Goal: Task Accomplishment & Management: Complete application form

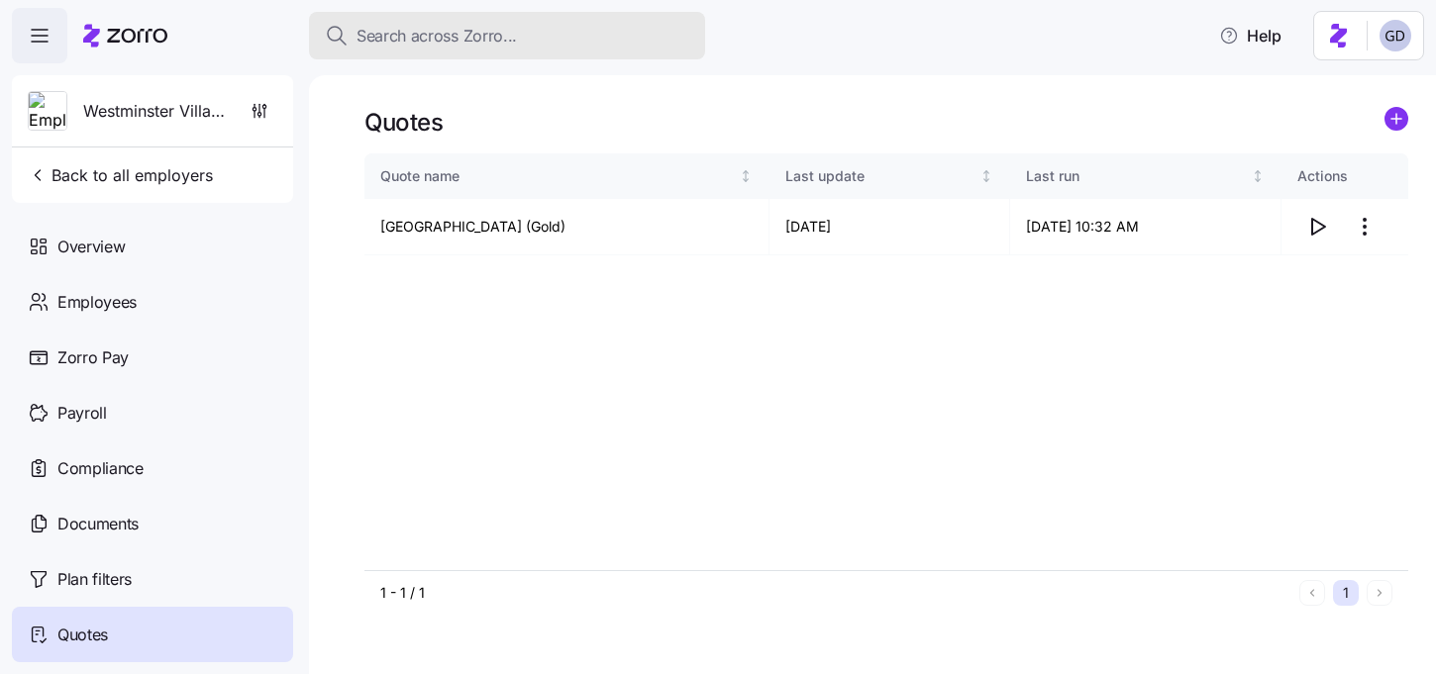
click at [441, 49] on button "Search across Zorro..." at bounding box center [507, 36] width 396 height 48
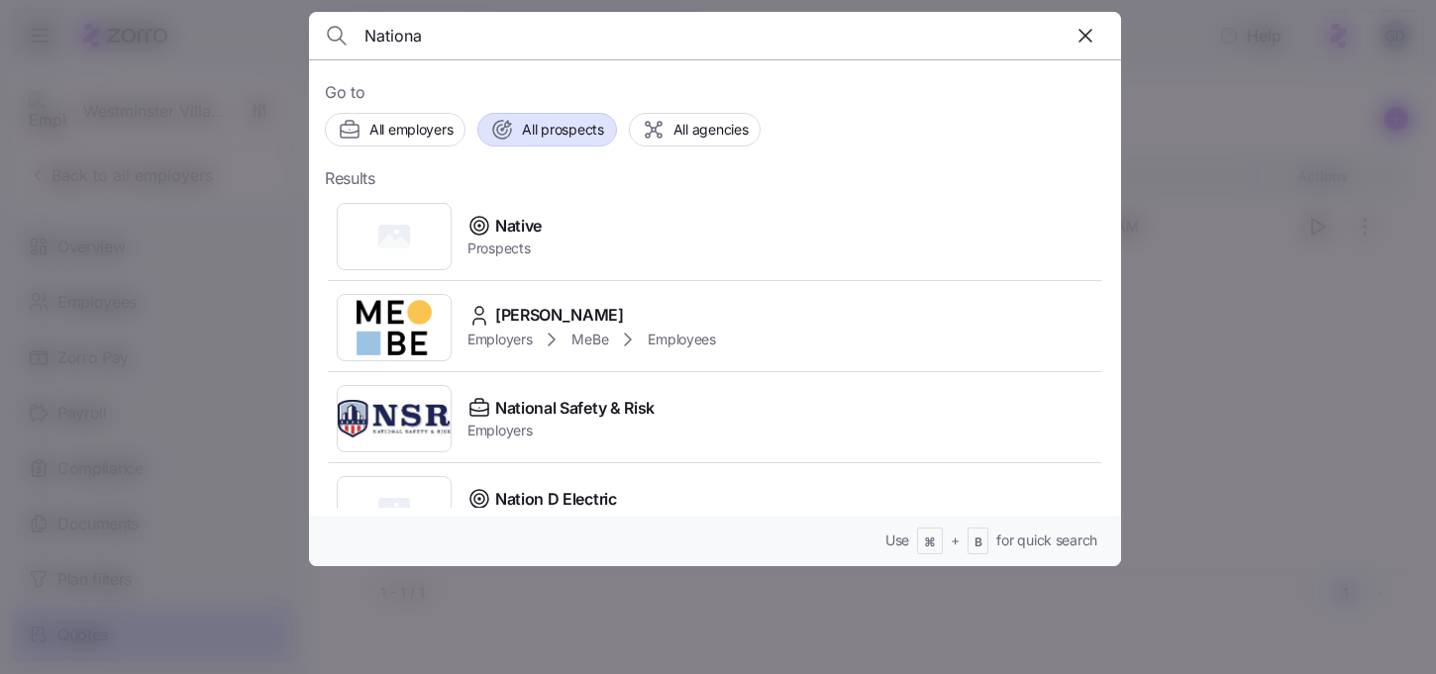
type input "Nationa"
click at [565, 124] on span "All prospects" at bounding box center [562, 130] width 81 height 20
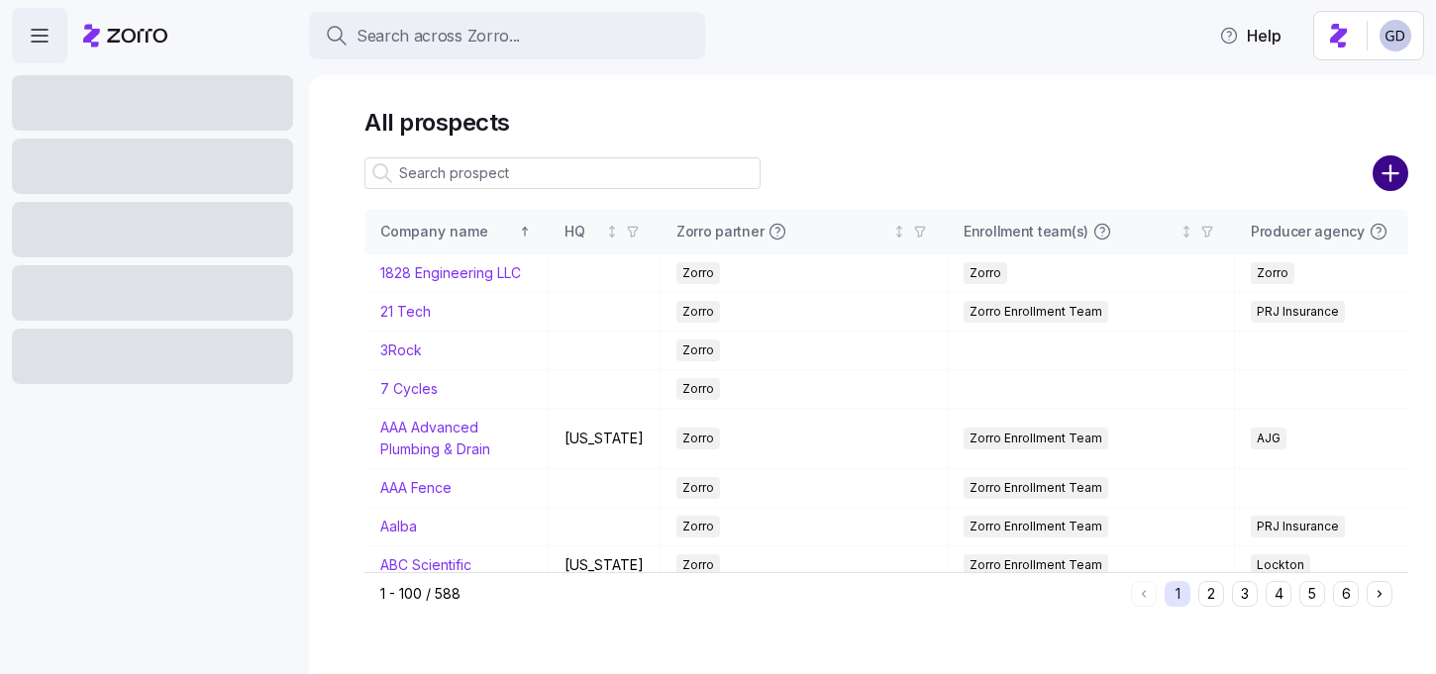
click at [1371, 172] on div at bounding box center [886, 174] width 1044 height 40
click at [1387, 176] on circle "add icon" at bounding box center [1391, 173] width 33 height 33
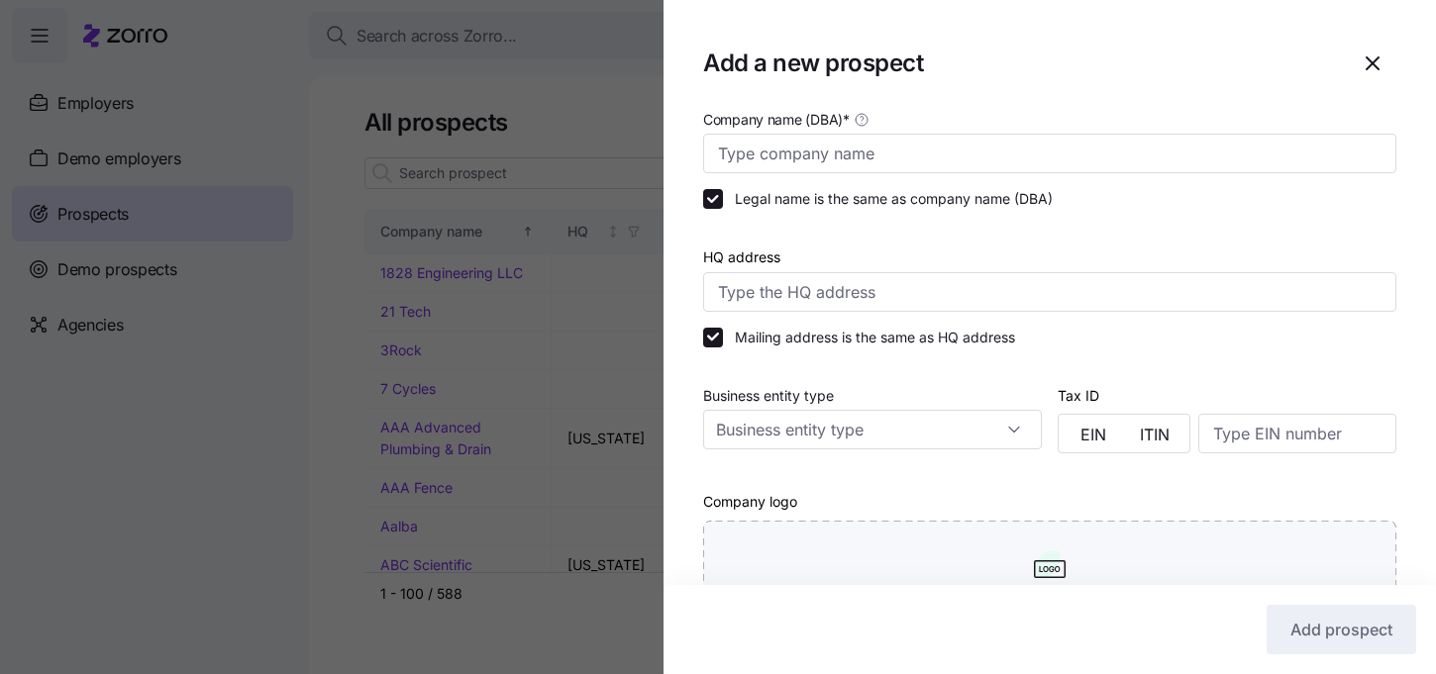
click at [537, 169] on div at bounding box center [718, 337] width 1436 height 674
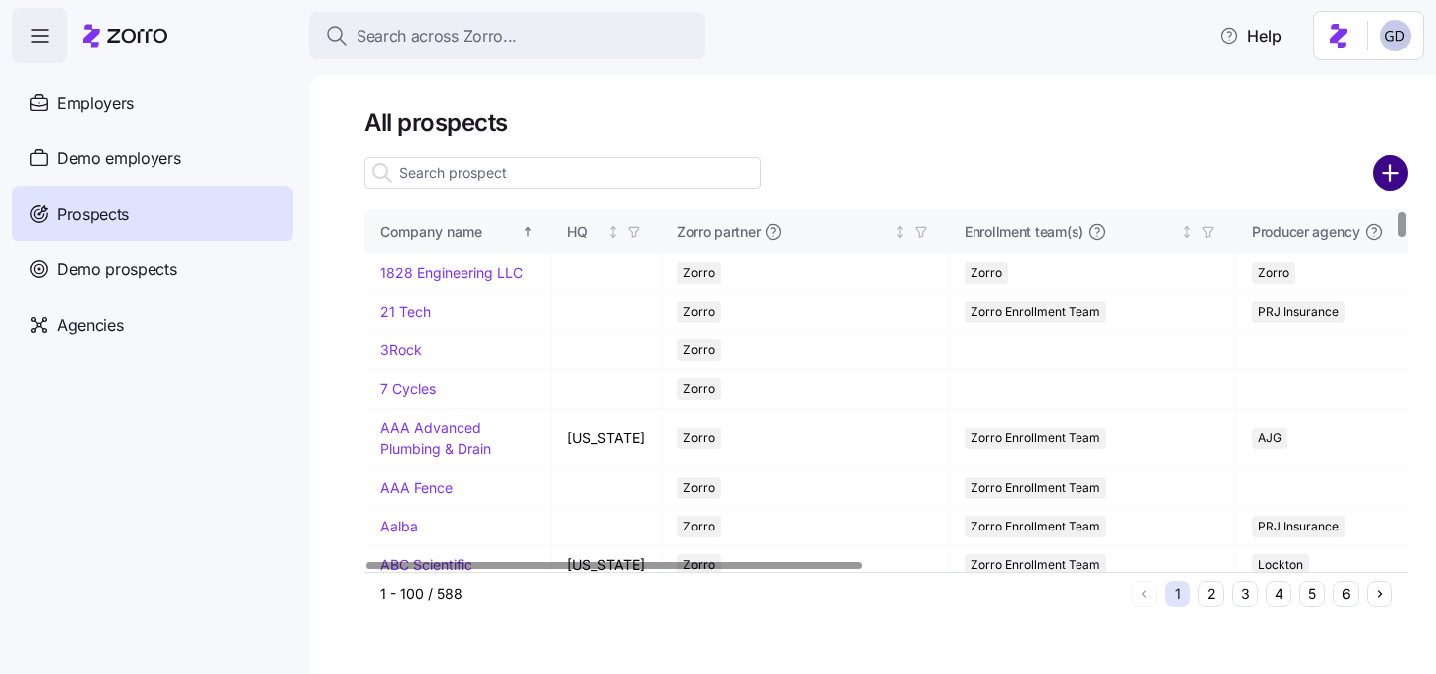
click at [1387, 183] on circle "add icon" at bounding box center [1391, 173] width 33 height 33
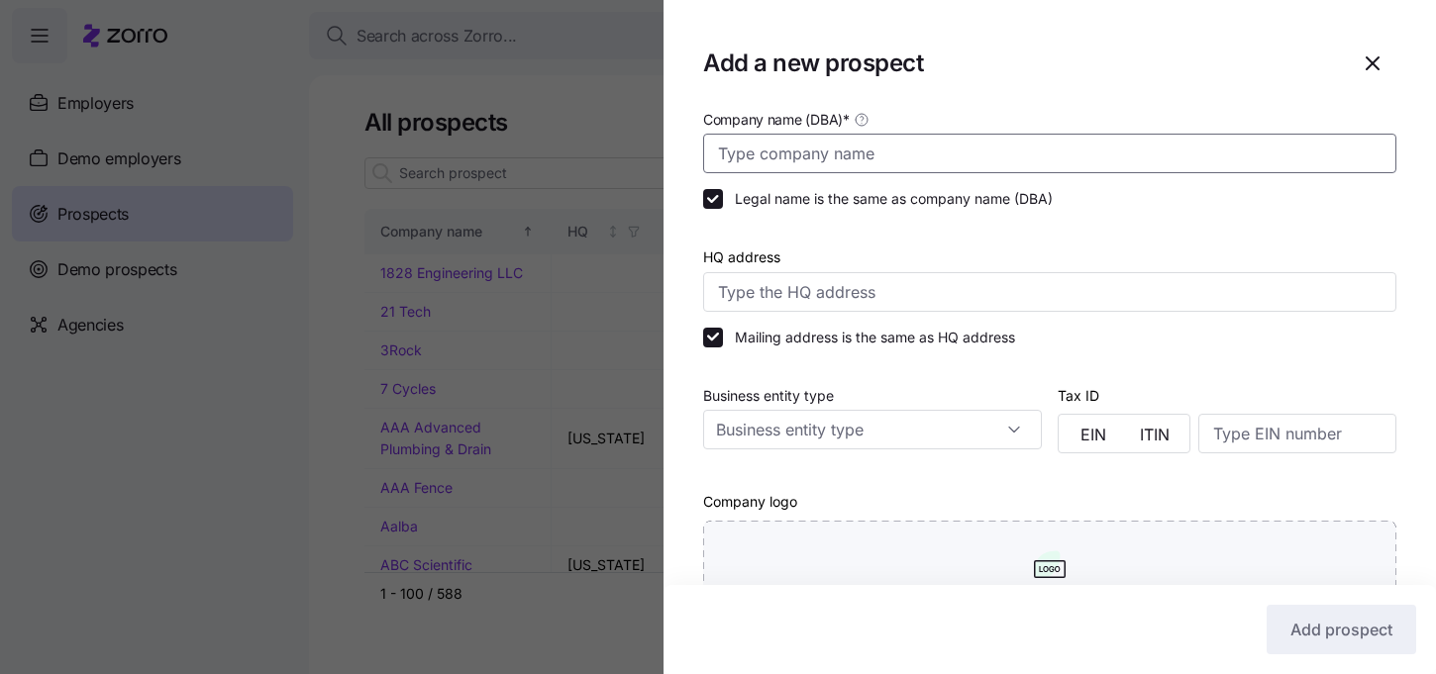
click at [850, 152] on input "Company name (DBA) *" at bounding box center [1049, 154] width 693 height 40
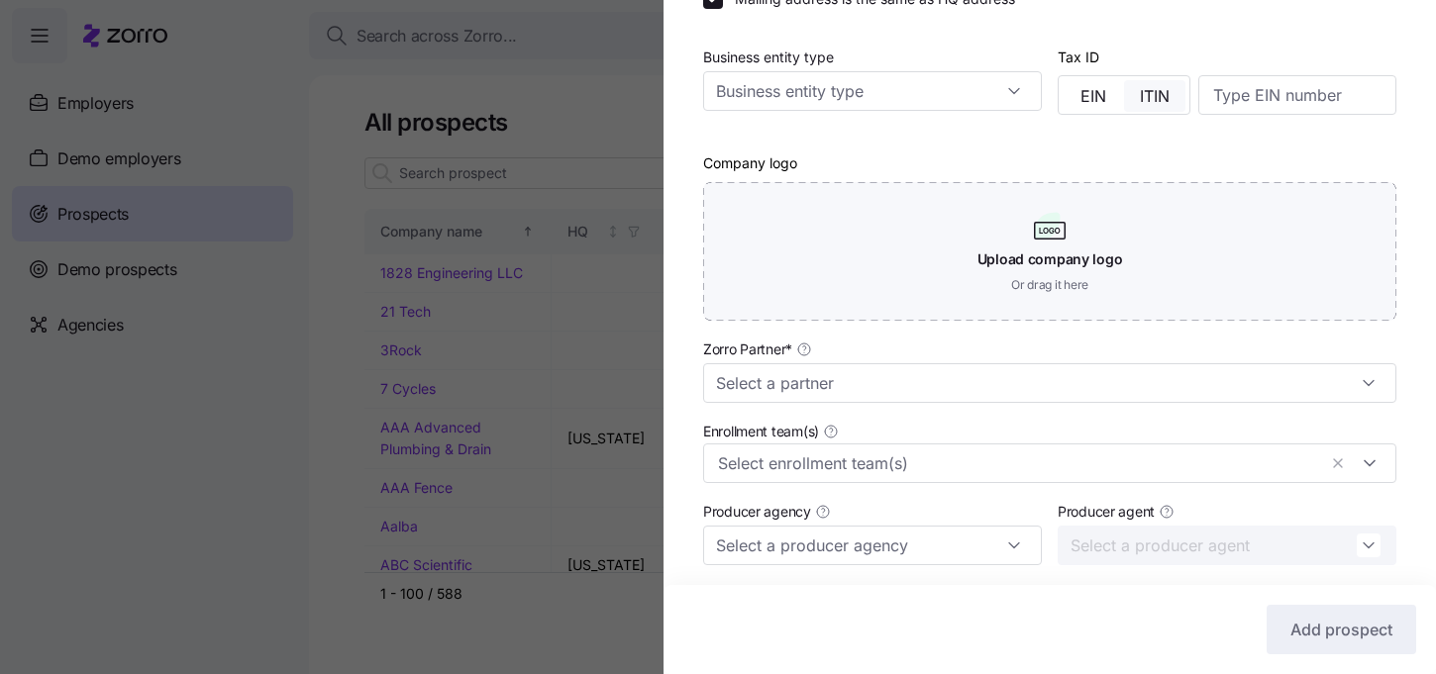
scroll to position [352, 0]
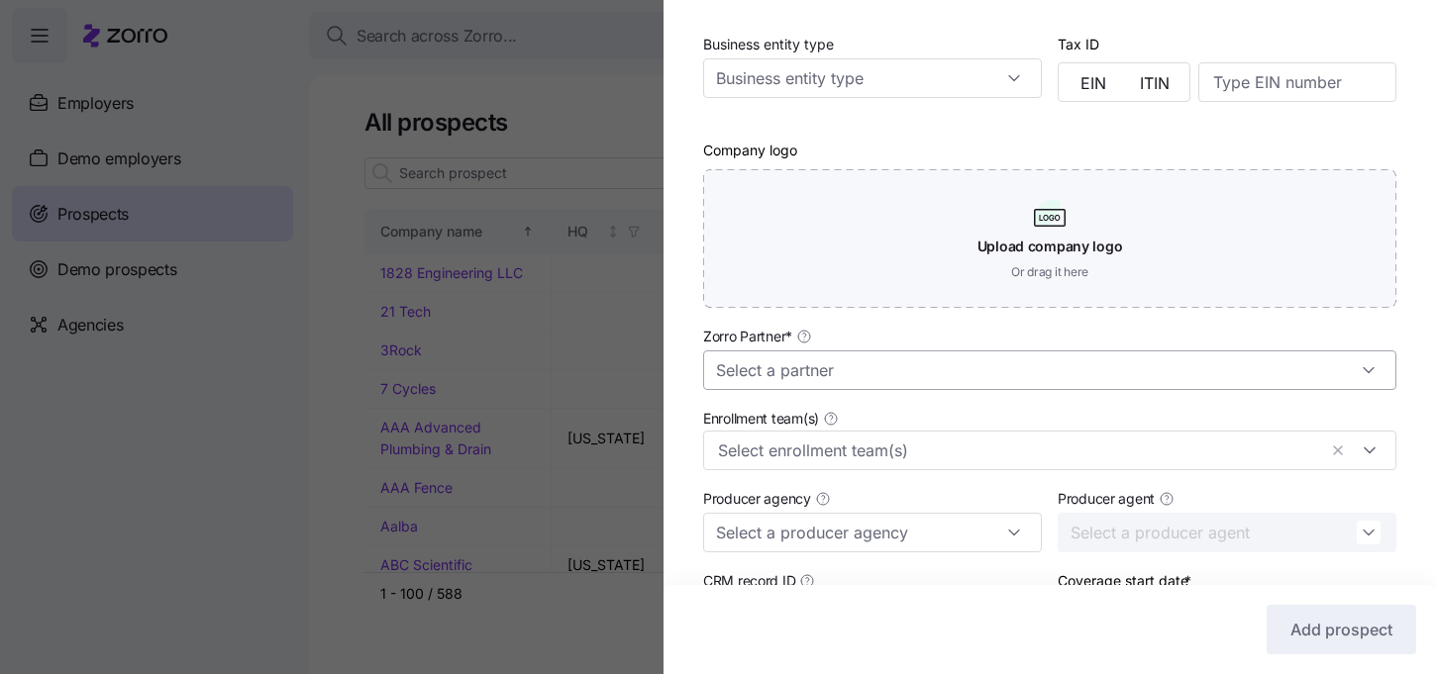
type input "National Carwash Solutions"
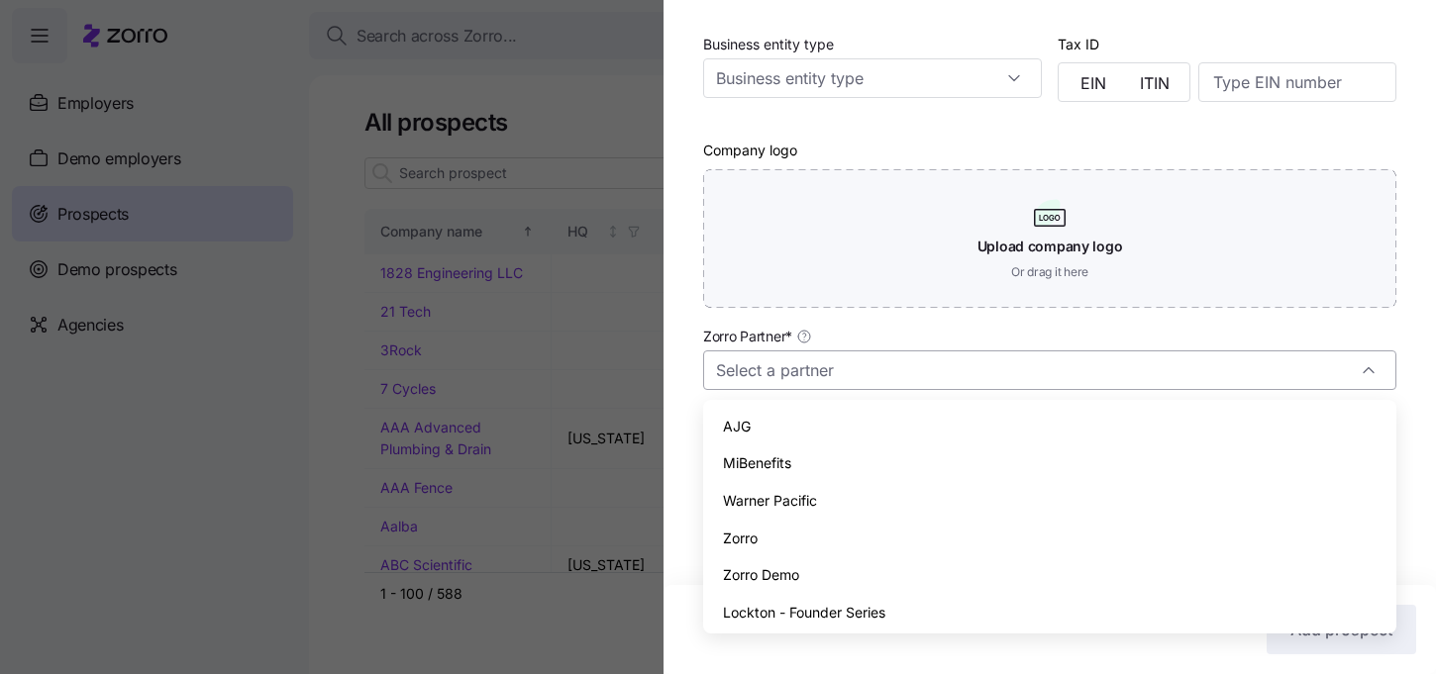
click at [860, 377] on input "Zorro Partner *" at bounding box center [1049, 371] width 693 height 40
click at [752, 543] on span "Zorro" at bounding box center [740, 539] width 35 height 22
type input "Zorro"
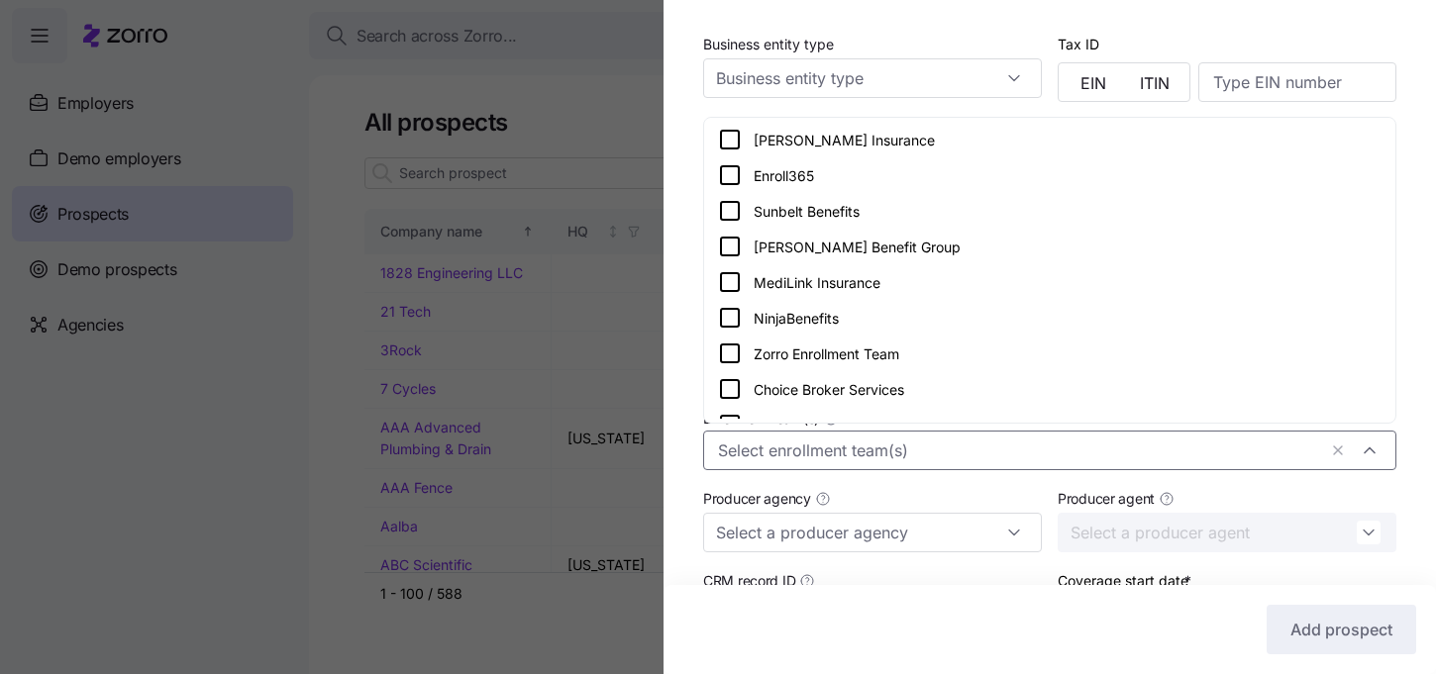
click at [798, 434] on div at bounding box center [1049, 451] width 693 height 40
click at [724, 354] on icon at bounding box center [730, 354] width 24 height 24
click at [679, 436] on div "Company name (DBA) * National Carwash Solutions Legal name is the same as compa…" at bounding box center [1050, 256] width 772 height 1002
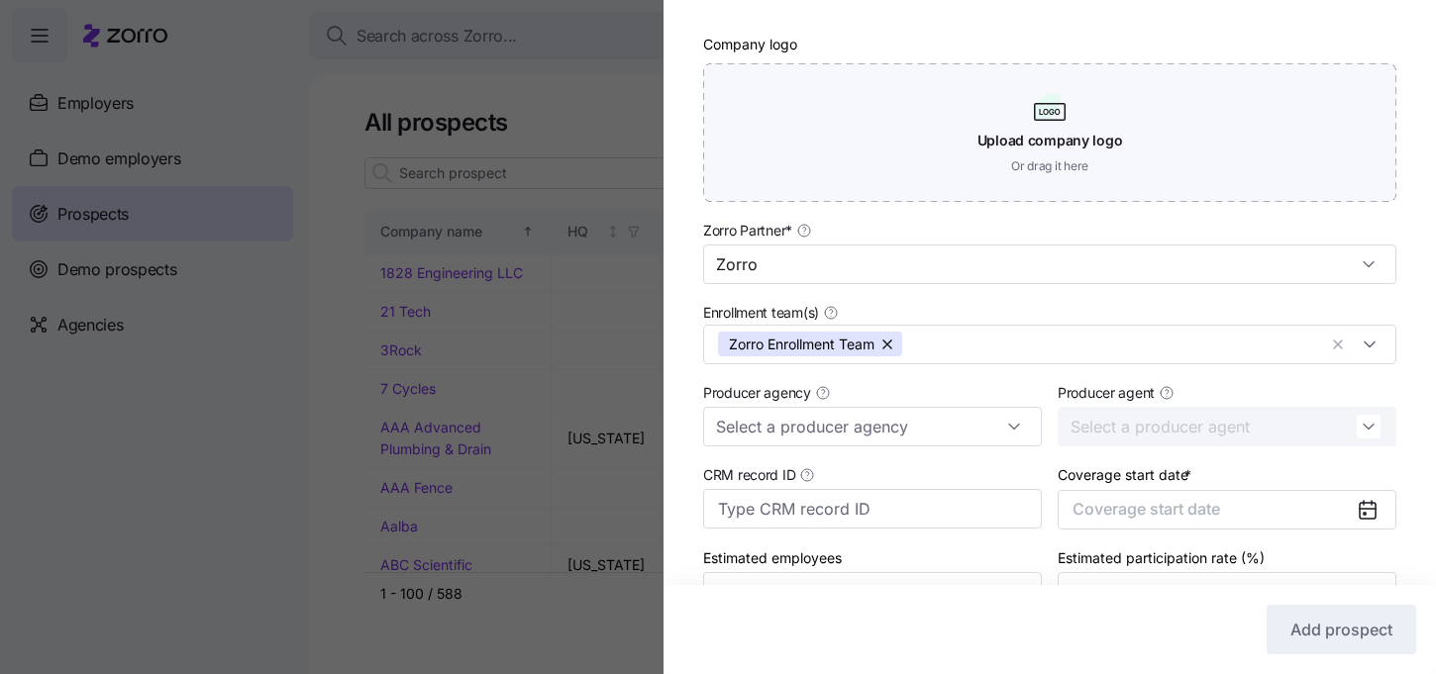
scroll to position [574, 0]
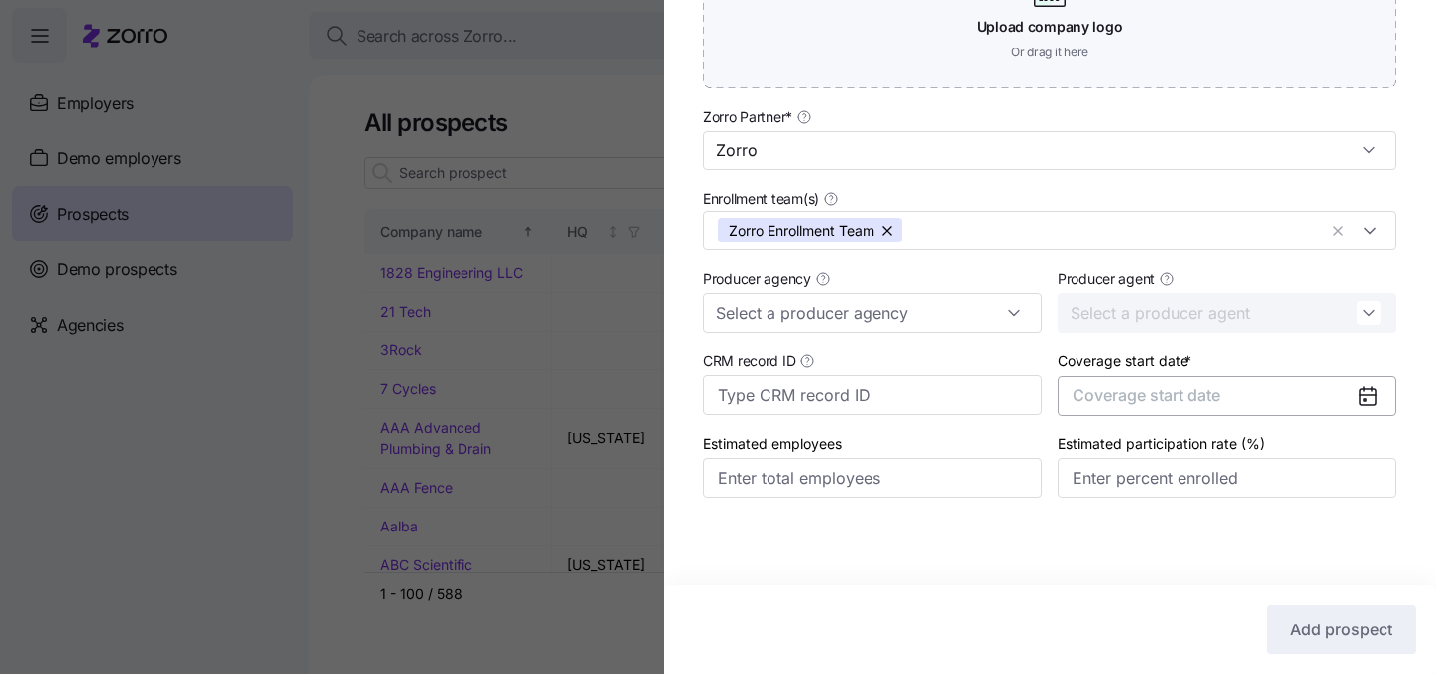
click at [1215, 383] on button "Coverage start date" at bounding box center [1227, 396] width 339 height 40
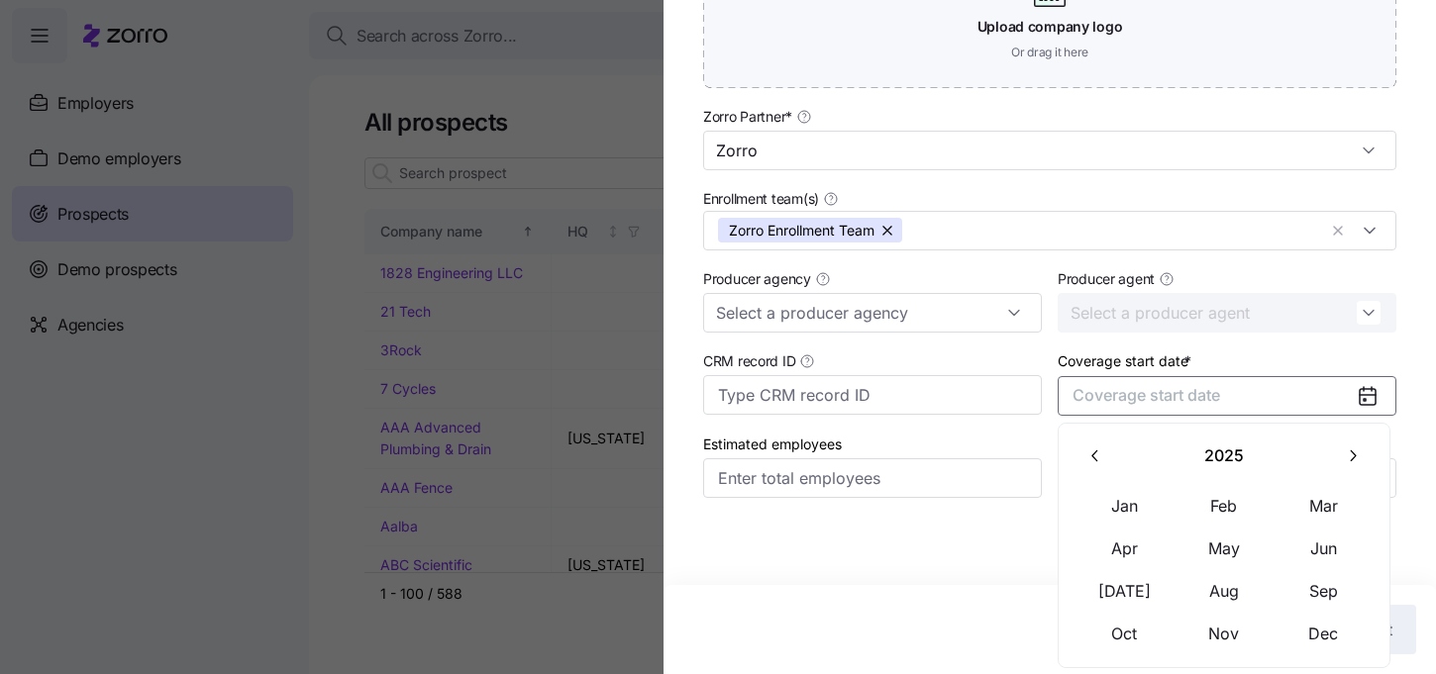
click at [1350, 456] on icon "button" at bounding box center [1352, 456] width 19 height 19
click at [1118, 501] on button "Jan" at bounding box center [1125, 506] width 99 height 42
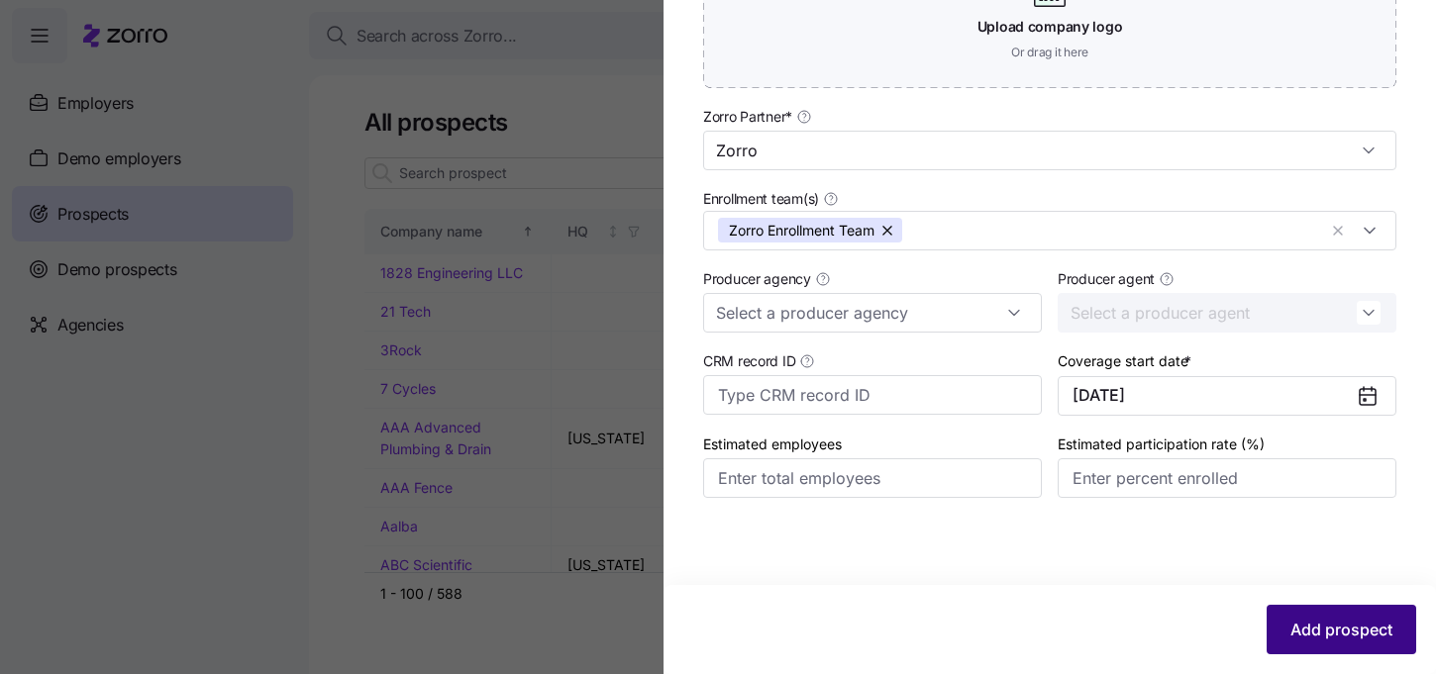
click at [1333, 631] on span "Add prospect" at bounding box center [1341, 630] width 102 height 24
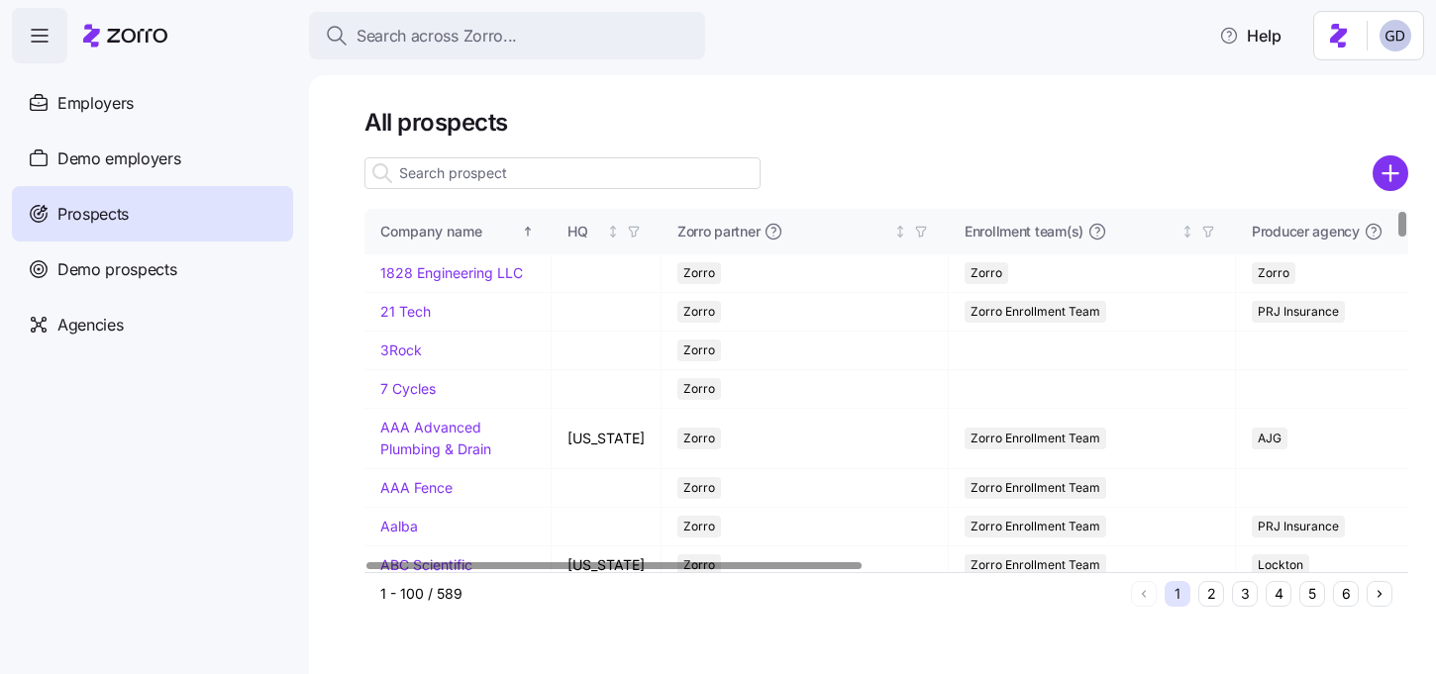
click at [481, 170] on input at bounding box center [562, 173] width 396 height 32
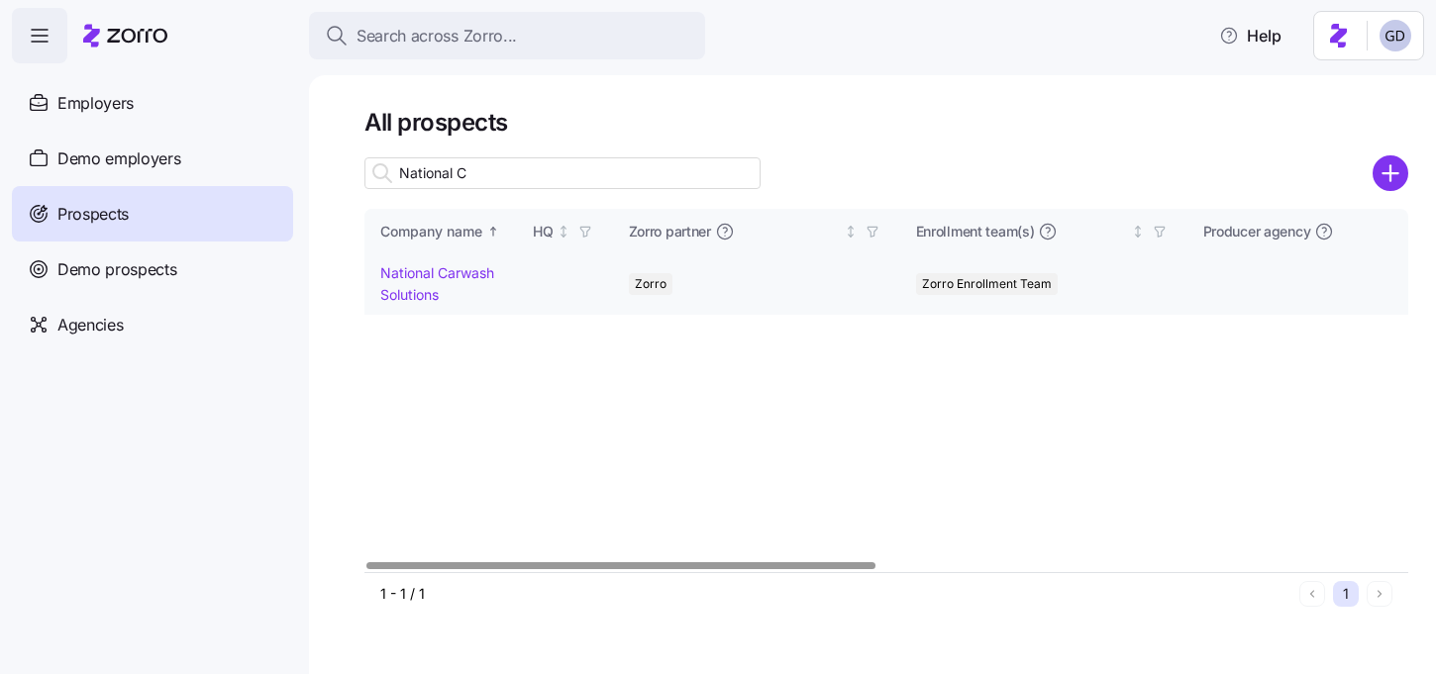
type input "National C"
click at [408, 273] on link "National Carwash Solutions" at bounding box center [437, 283] width 114 height 39
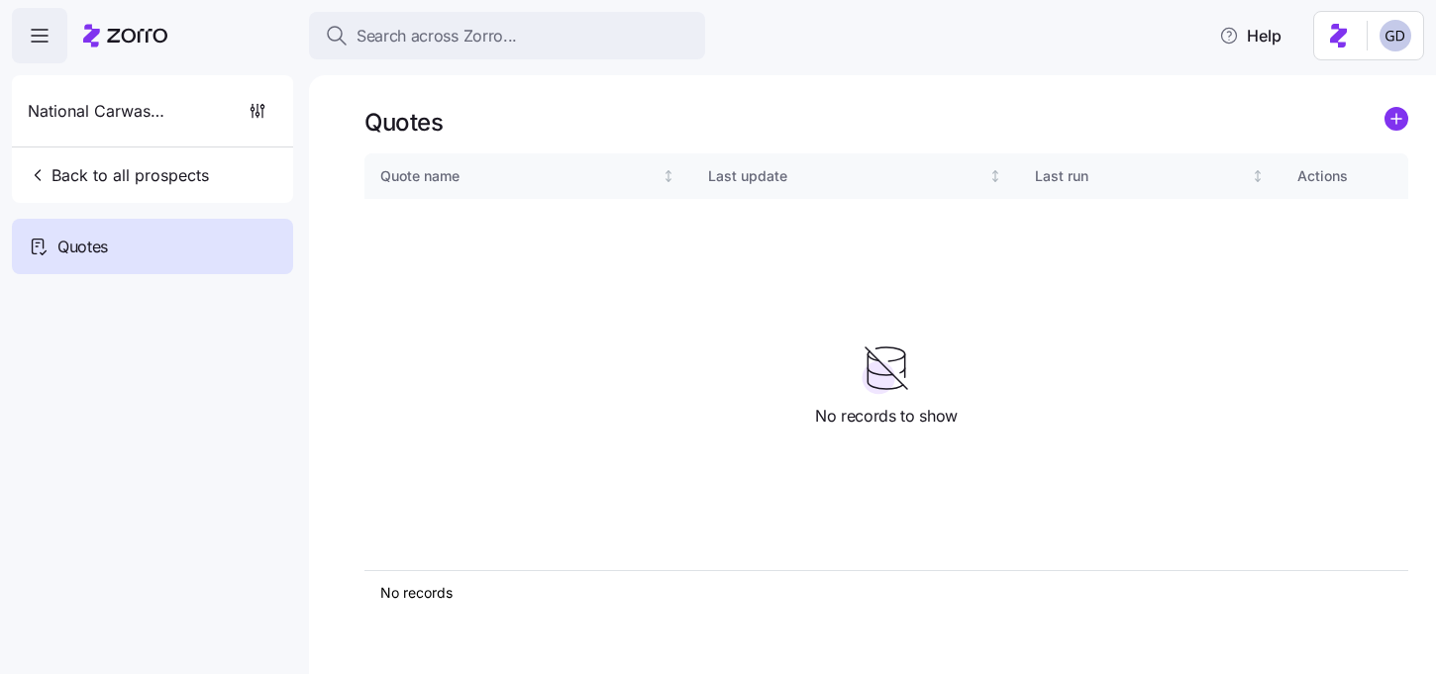
click at [1400, 107] on icon "add icon" at bounding box center [1397, 119] width 24 height 24
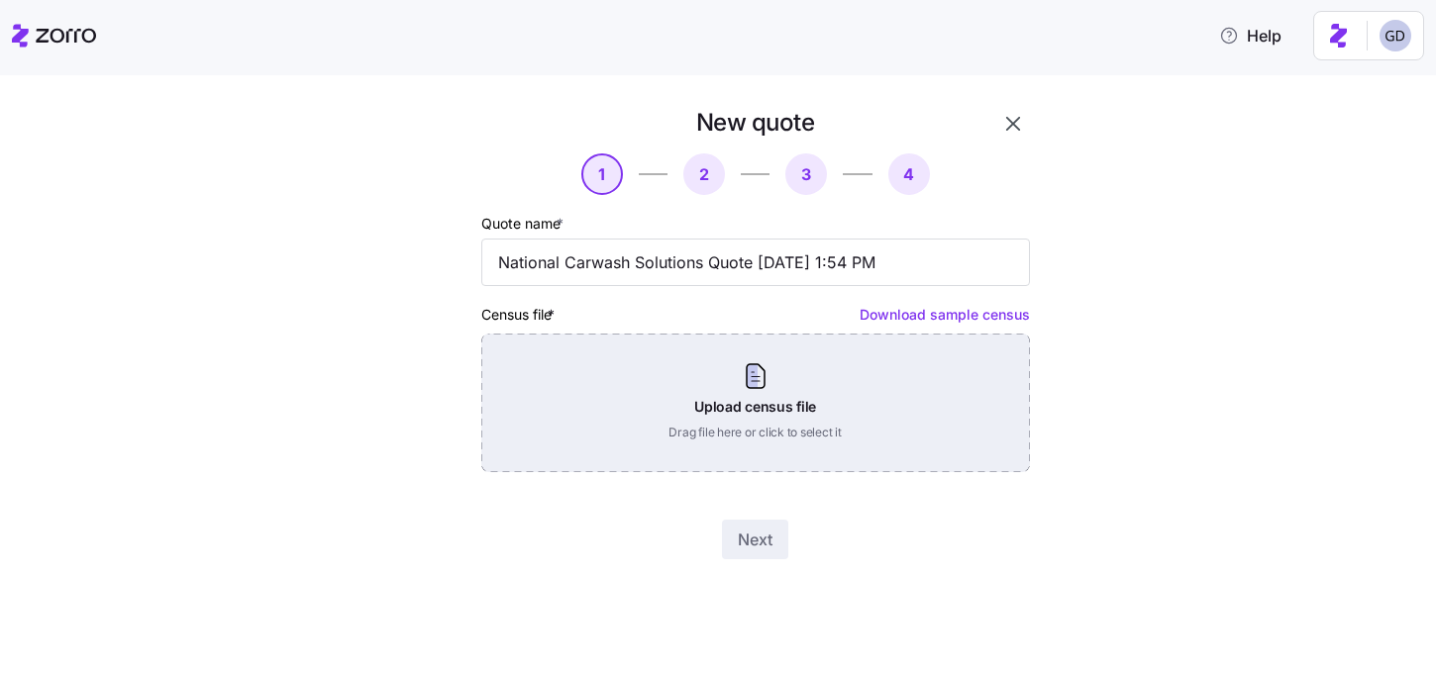
click at [770, 418] on div "Upload census file Drag file here or click to select it" at bounding box center [755, 403] width 549 height 139
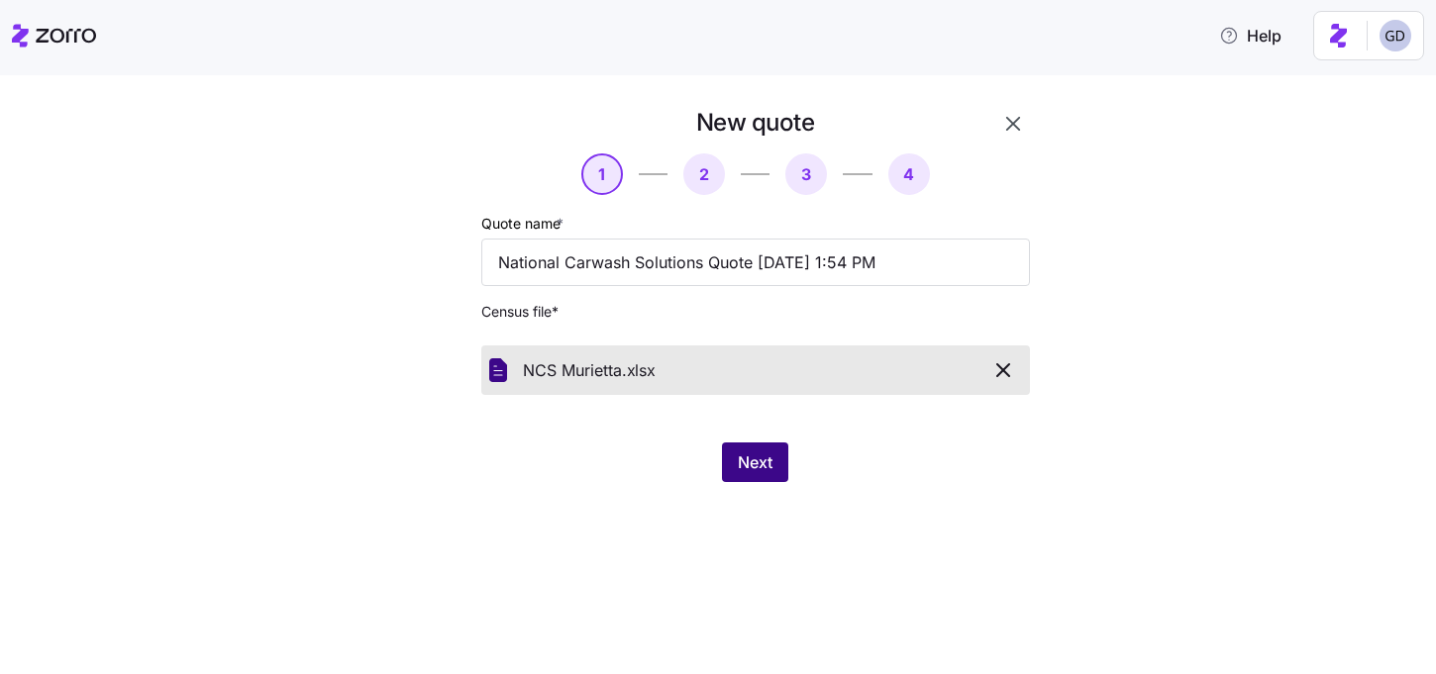
click at [745, 449] on button "Next" at bounding box center [755, 463] width 66 height 40
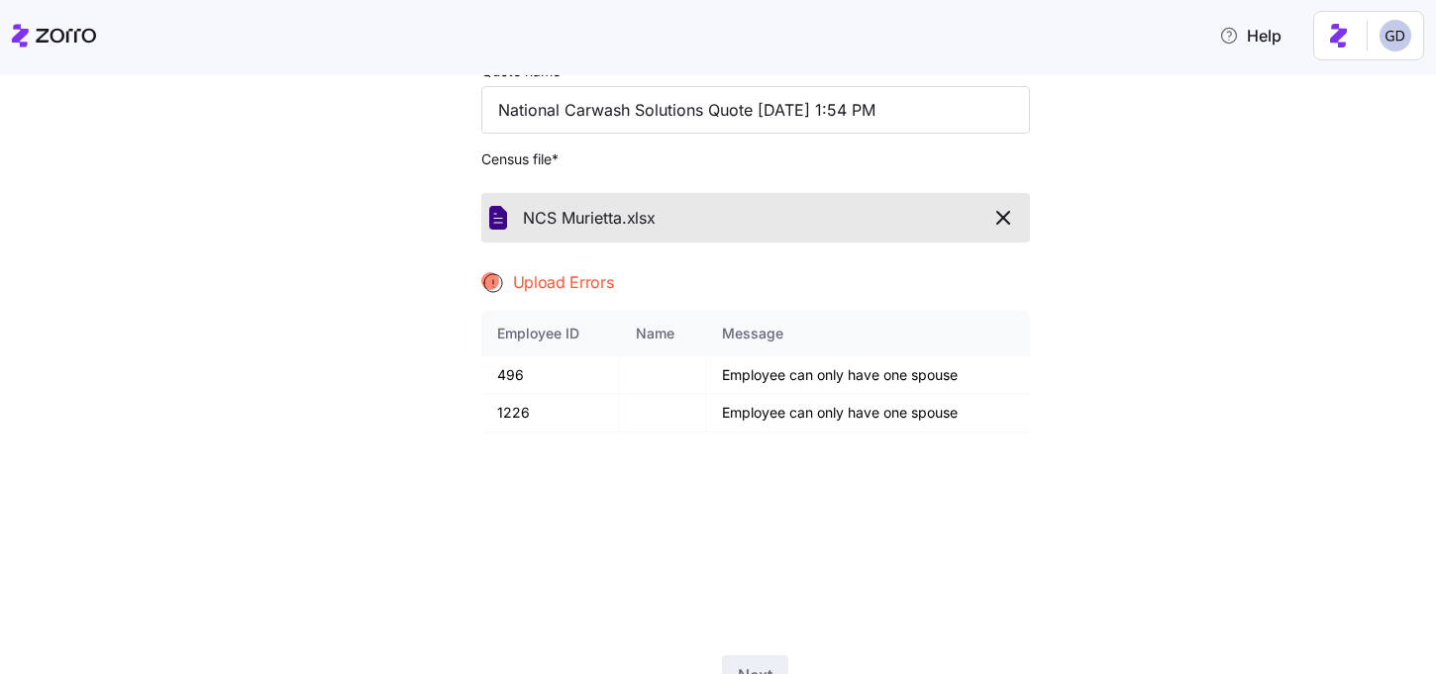
scroll to position [162, 0]
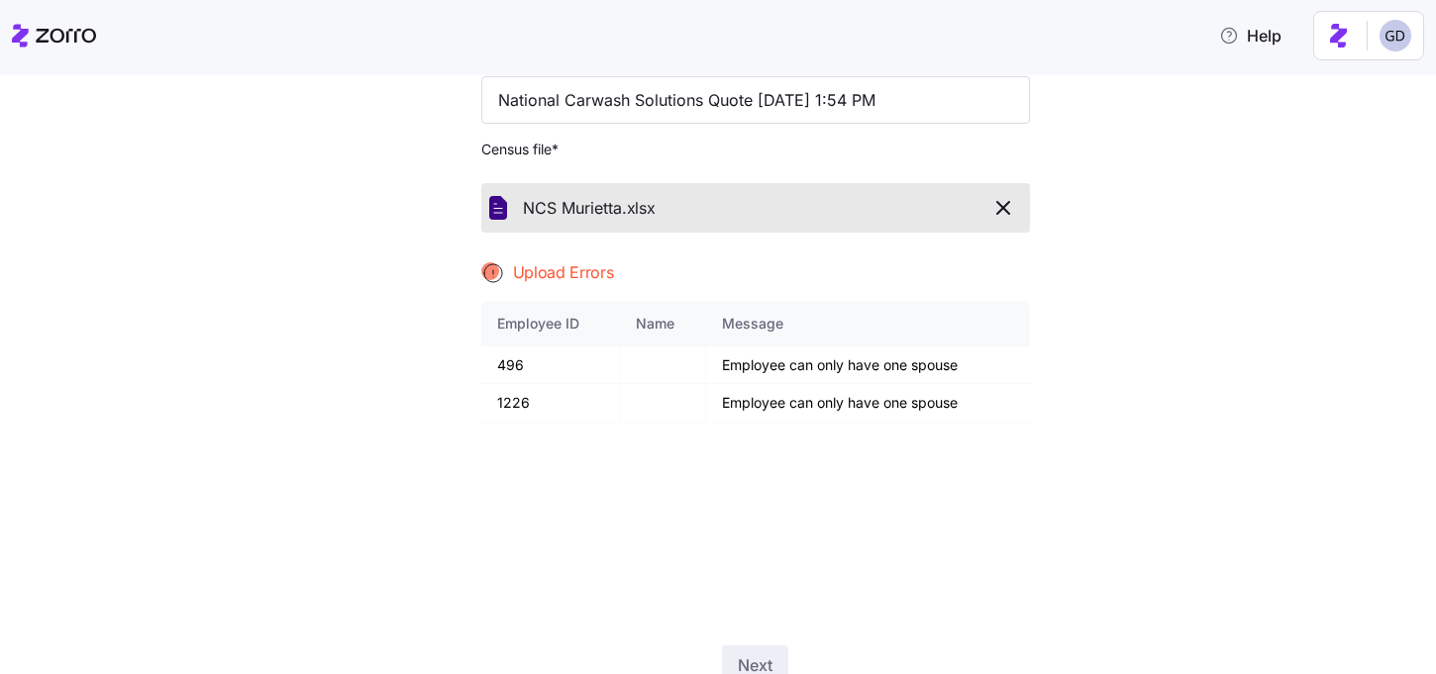
click at [1001, 213] on icon "button" at bounding box center [1003, 208] width 24 height 24
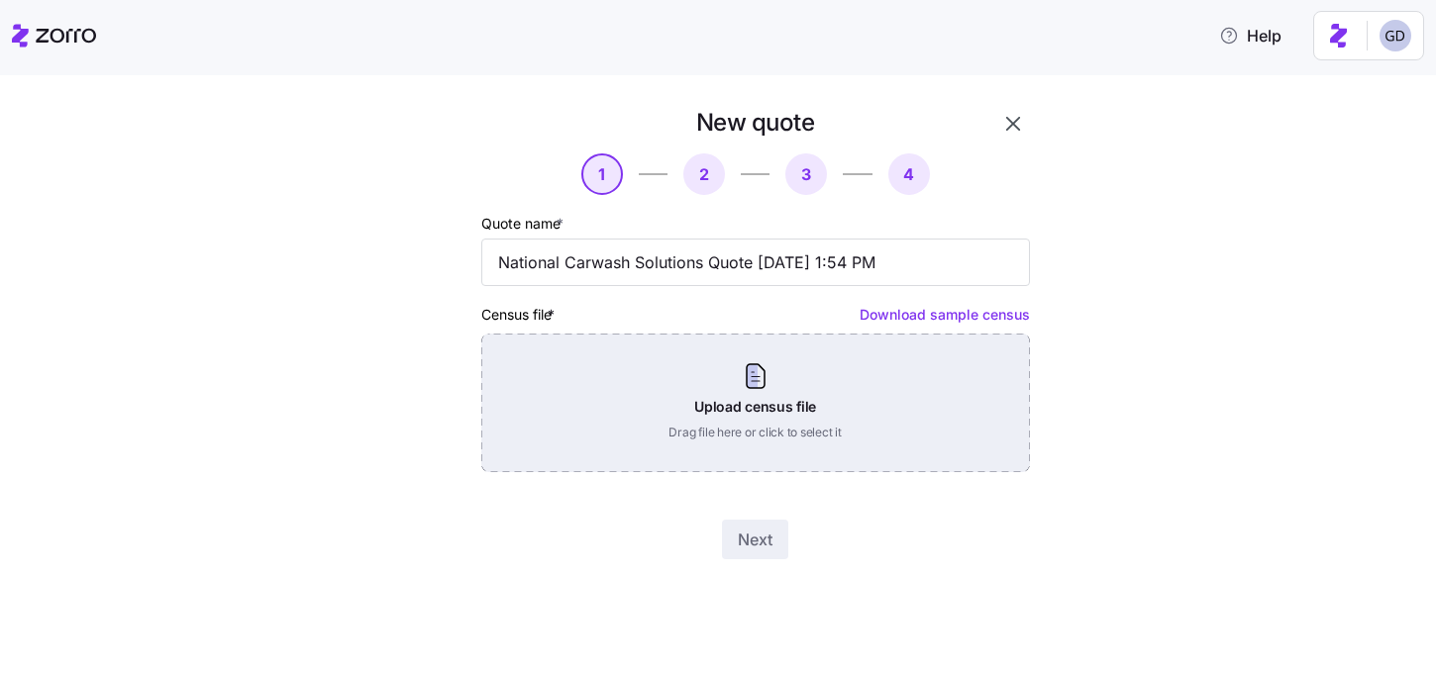
click at [701, 375] on div "Upload census file Drag file here or click to select it" at bounding box center [755, 403] width 549 height 139
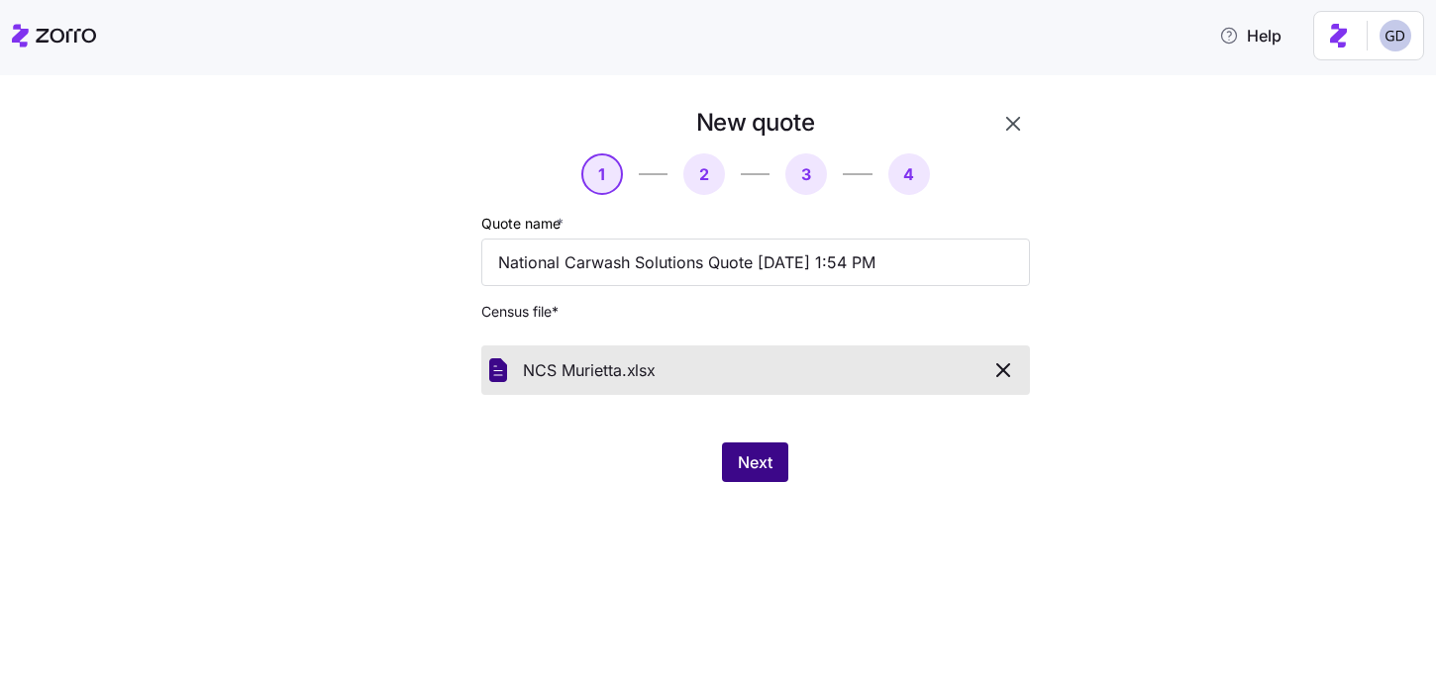
click at [779, 471] on button "Next" at bounding box center [755, 463] width 66 height 40
